Goal: Find contact information: Find contact information

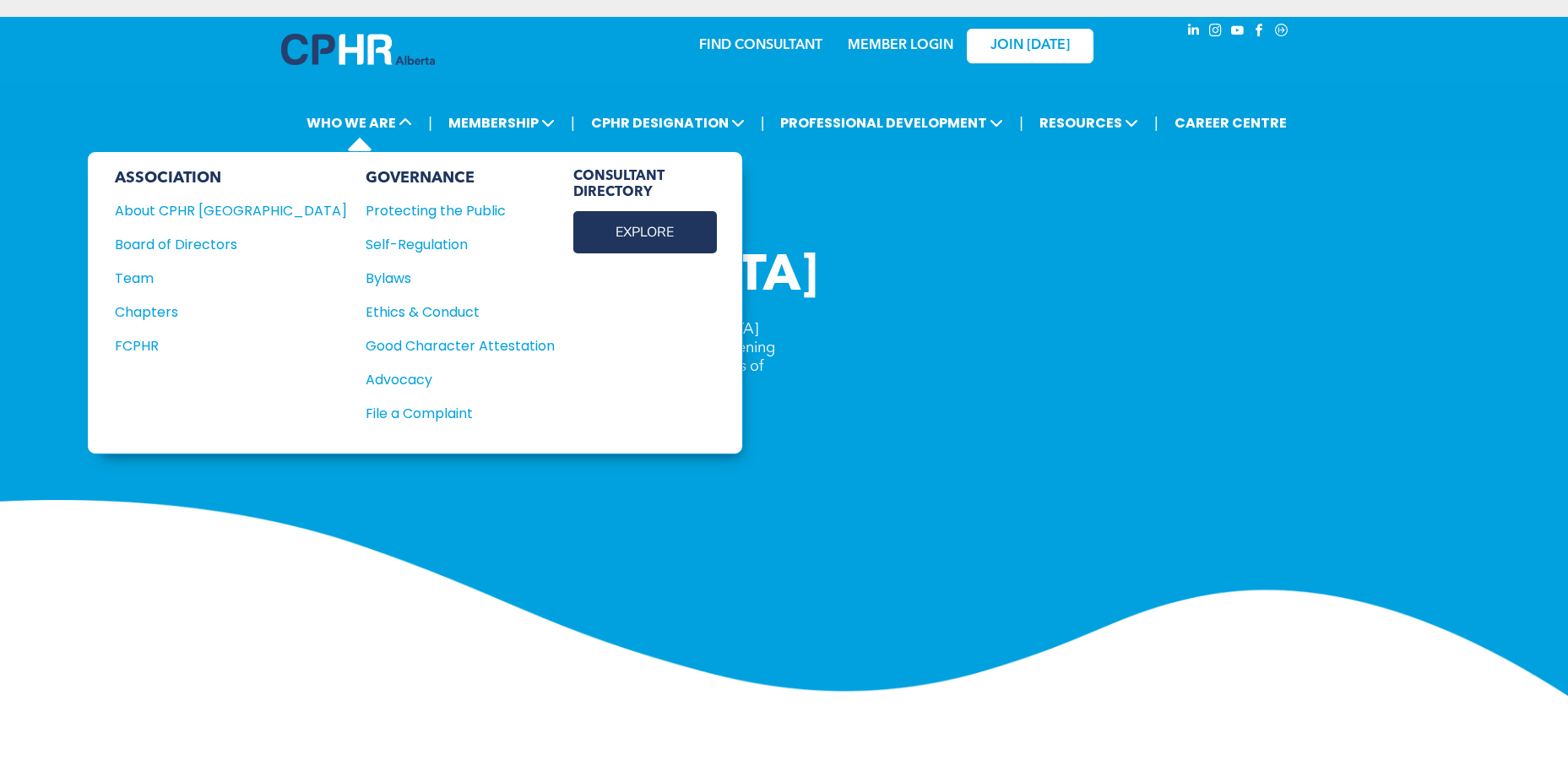
click at [573, 236] on link "EXPLORE" at bounding box center [645, 232] width 143 height 42
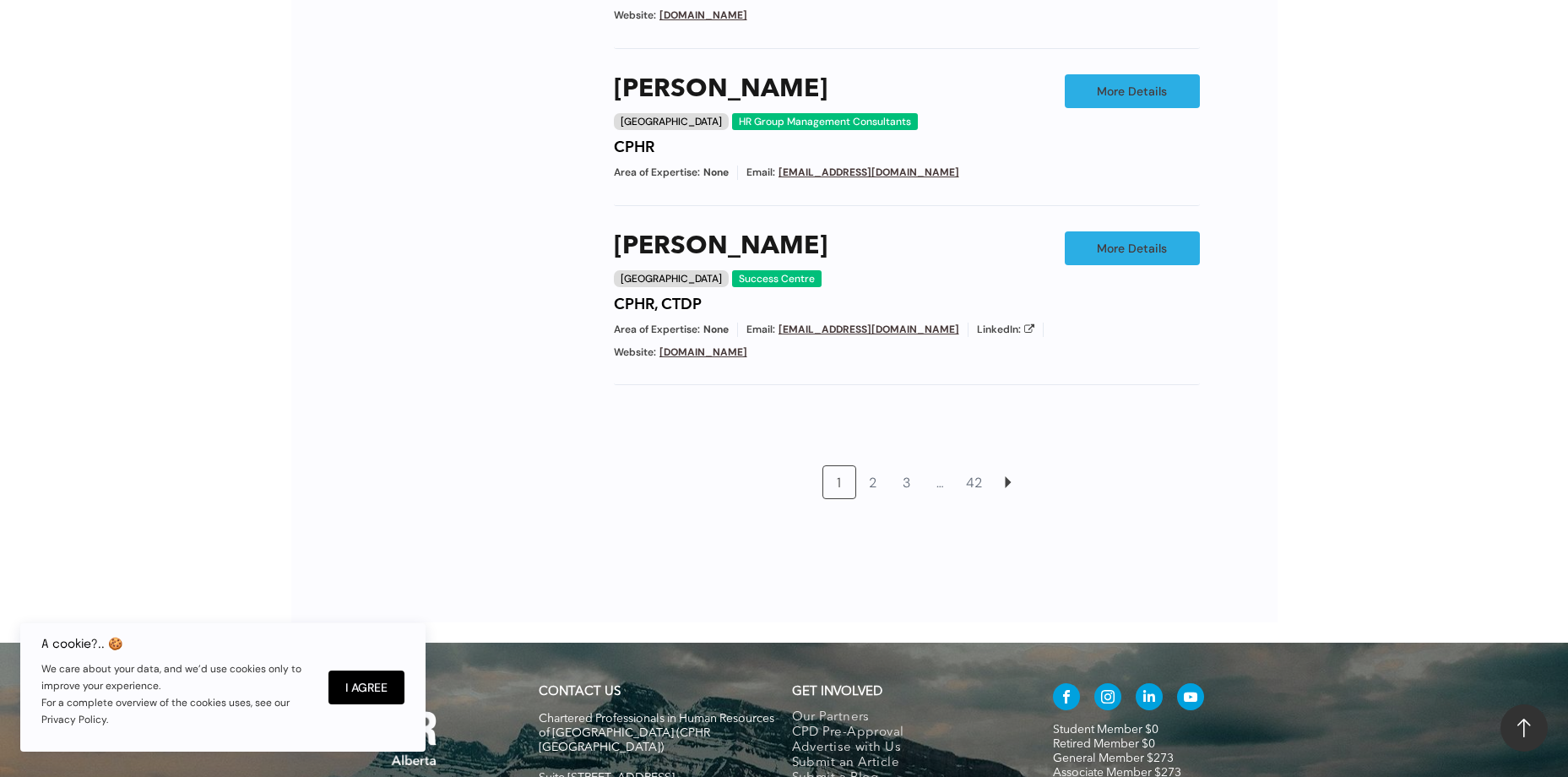
scroll to position [1694, 0]
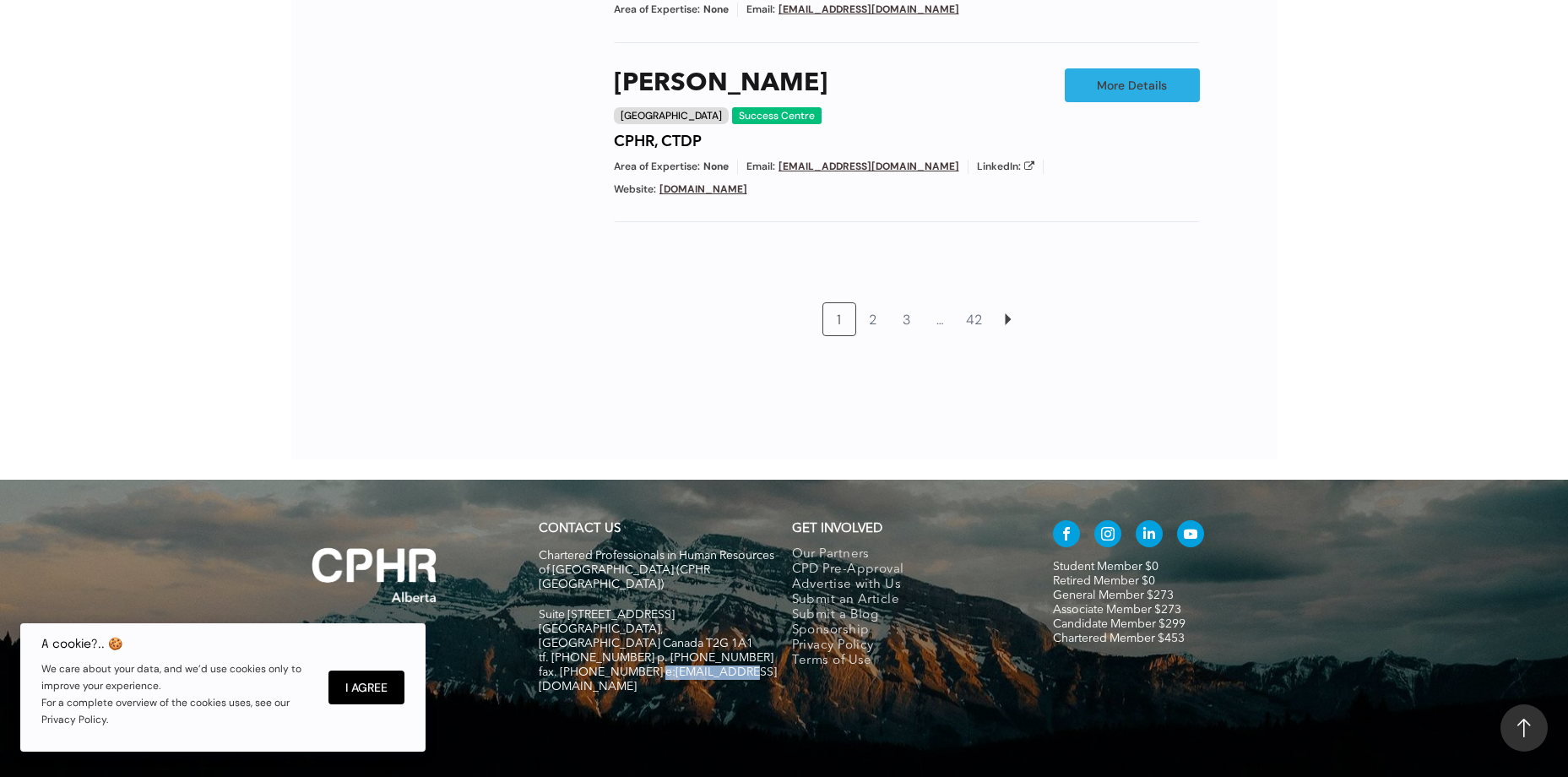
drag, startPoint x: 734, startPoint y: 614, endPoint x: 648, endPoint y: 615, distance: 86.0
click at [648, 665] on h5 "fax. [PHONE_NUMBER] e:[EMAIL_ADDRESS][DOMAIN_NAME]" at bounding box center [657, 680] width 238 height 29
drag, startPoint x: 648, startPoint y: 615, endPoint x: 663, endPoint y: 613, distance: 15.1
copy span "info@cphrab.ca"
